Goal: Navigation & Orientation: Find specific page/section

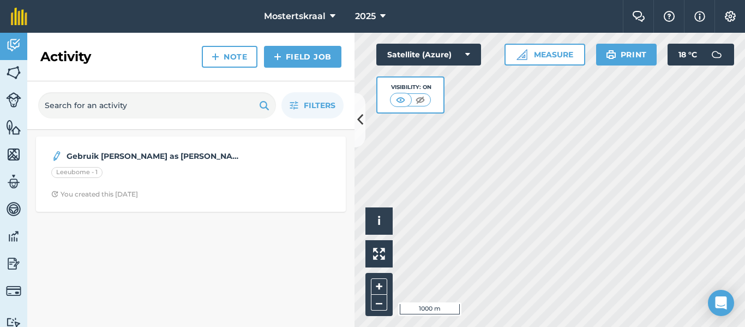
click at [416, 99] on div "Hello i © 2025 TomTom, Microsoft 1000 m + – Satellite (Azure) Visibility: On Me…" at bounding box center [550, 180] width 391 height 294
click at [12, 71] on img at bounding box center [13, 72] width 15 height 16
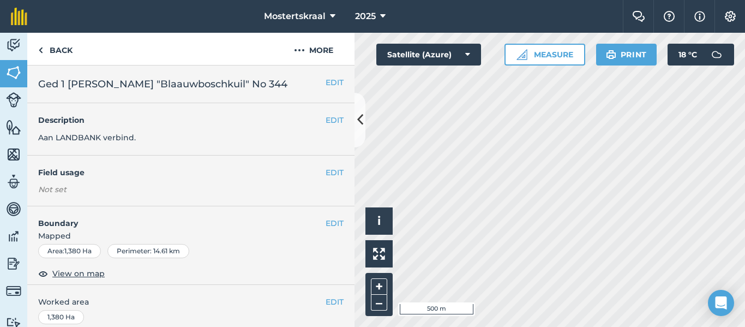
click at [582, 326] on html "Mostertskraal 2025 Farm Chat Help Info Settings Mostertskraal - 2025 Reproduced…" at bounding box center [372, 163] width 745 height 327
click at [603, 326] on html "Mostertskraal 2025 Farm Chat Help Info Settings Mostertskraal - 2025 Reproduced…" at bounding box center [372, 163] width 745 height 327
click at [469, 326] on html "Mostertskraal 2025 Farm Chat Help Info Settings Mostertskraal - 2025 Reproduced…" at bounding box center [372, 163] width 745 height 327
click at [568, 326] on html "Mostertskraal 2025 Farm Chat Help Info Settings Mostertskraal - 2025 Reproduced…" at bounding box center [372, 163] width 745 height 327
click at [554, 326] on html "Mostertskraal 2025 Farm Chat Help Info Settings Mostertskraal - 2025 Reproduced…" at bounding box center [372, 163] width 745 height 327
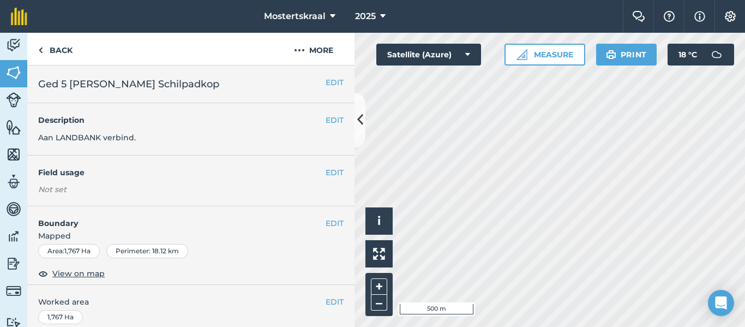
click at [550, 326] on html "Mostertskraal 2025 Farm Chat Help Info Settings Mostertskraal - 2025 Reproduced…" at bounding box center [372, 163] width 745 height 327
click at [524, 326] on html "Mostertskraal 2025 Farm Chat Help Info Settings Mostertskraal - 2025 Reproduced…" at bounding box center [372, 163] width 745 height 327
click at [545, 45] on div "Hello i © 2025 TomTom, Microsoft 500 m + – Satellite (Azure) Measure Print 18 °…" at bounding box center [550, 180] width 391 height 294
click at [588, 326] on html "Mostertskraal 2025 Farm Chat Help Info Settings Mostertskraal - 2025 Reproduced…" at bounding box center [372, 163] width 745 height 327
